Goal: Find contact information: Find contact information

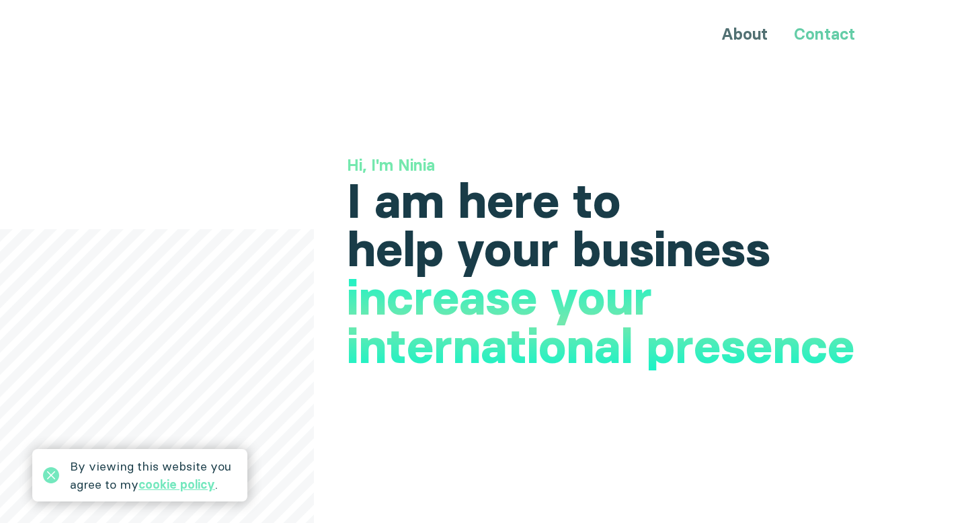
click at [821, 34] on link "Contact" at bounding box center [824, 33] width 61 height 19
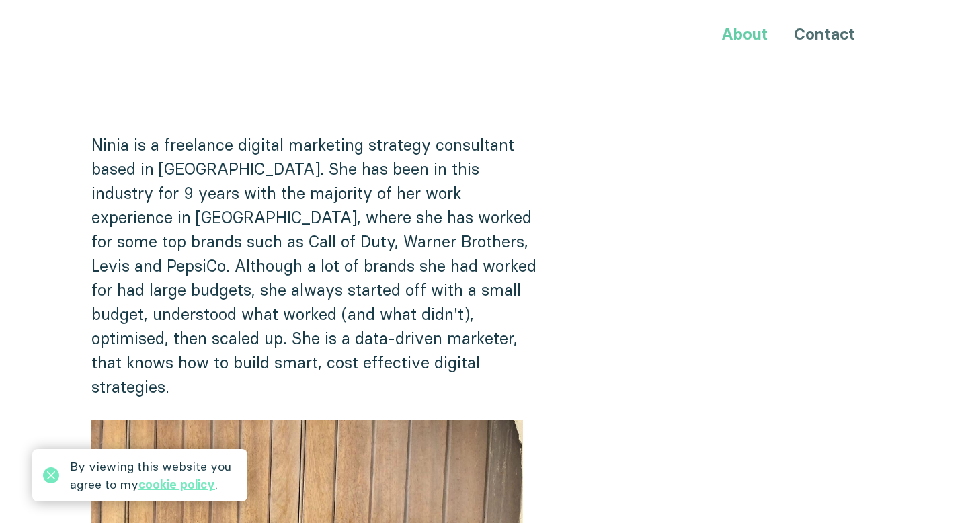
click at [735, 30] on link "About" at bounding box center [744, 33] width 46 height 19
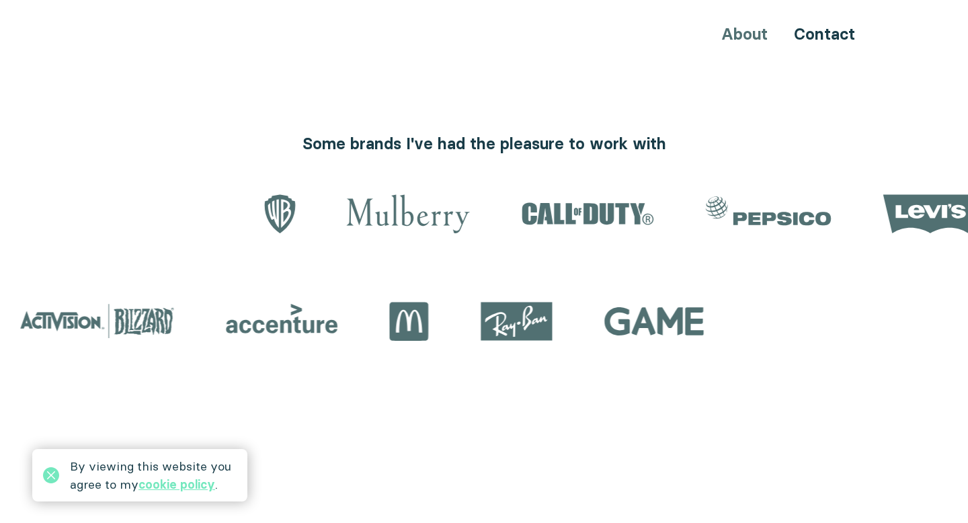
scroll to position [1548, 0]
